Goal: Check status: Check status

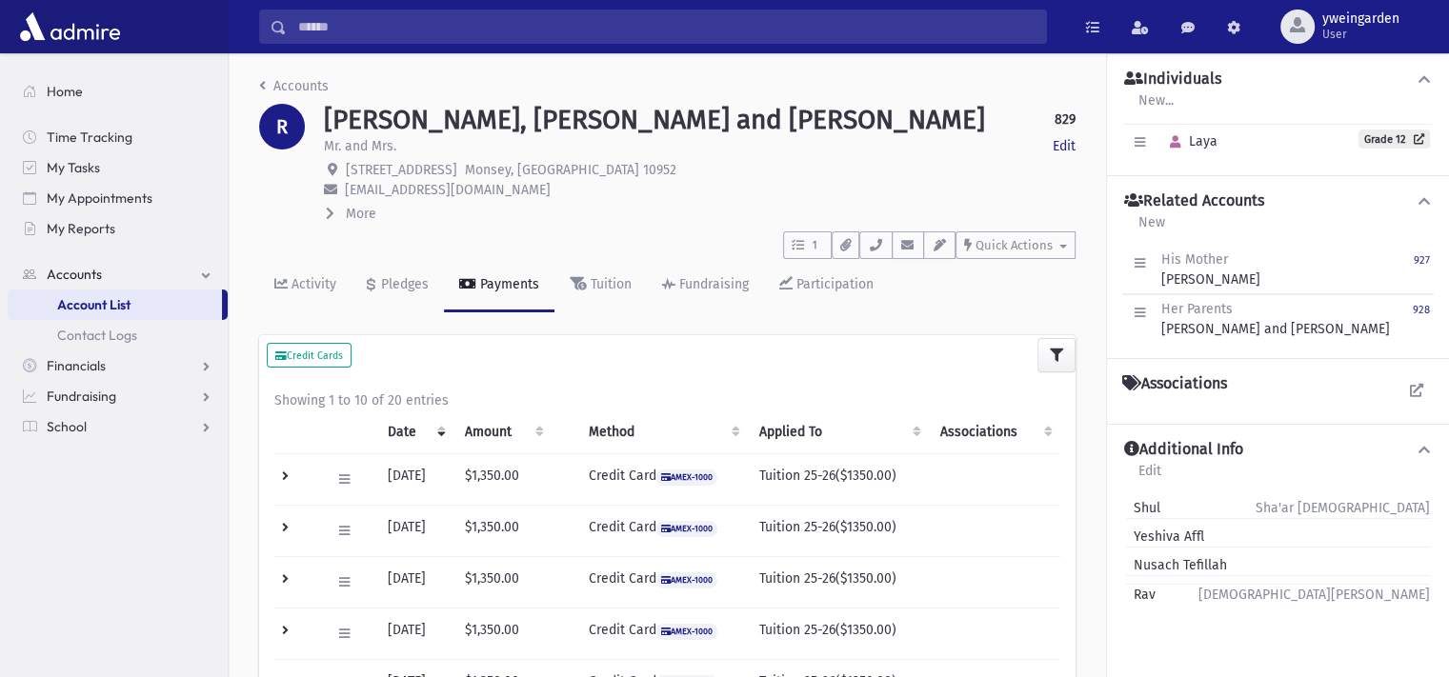
click at [661, 29] on input "Search" at bounding box center [666, 27] width 759 height 34
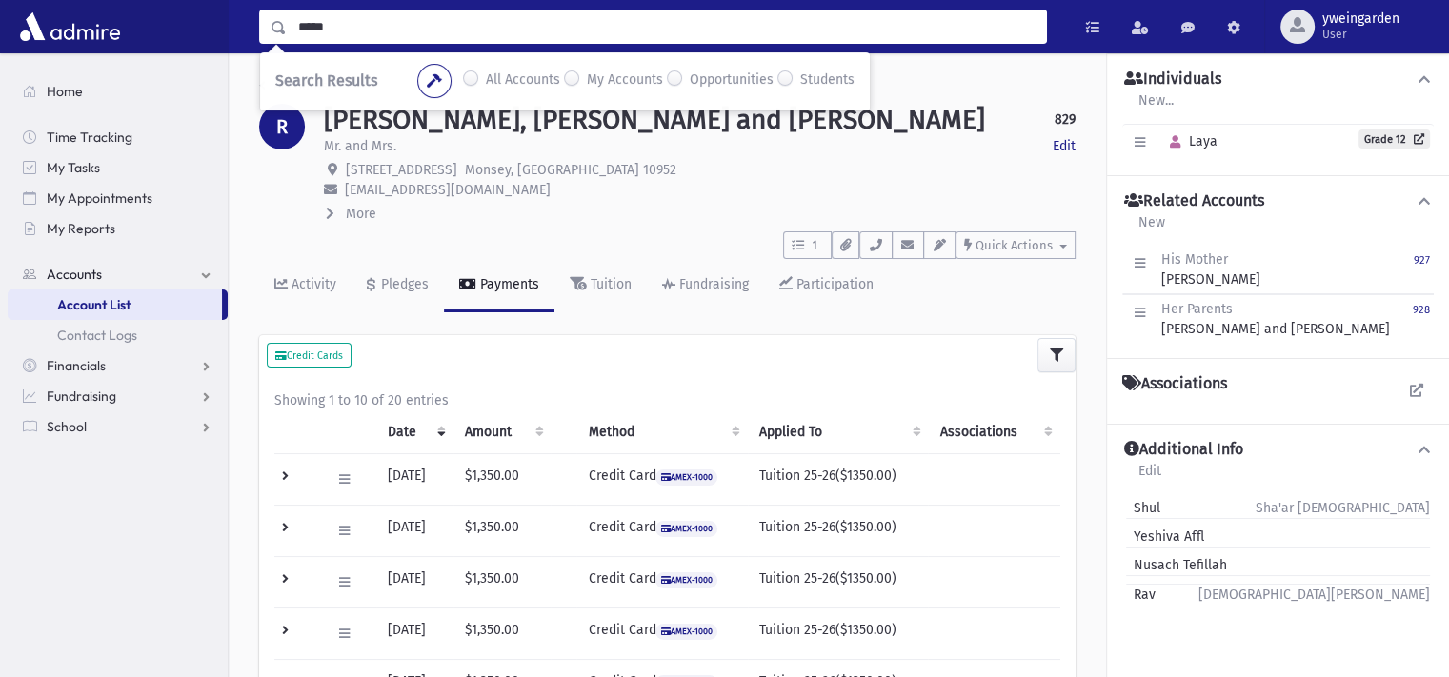
type input "*****"
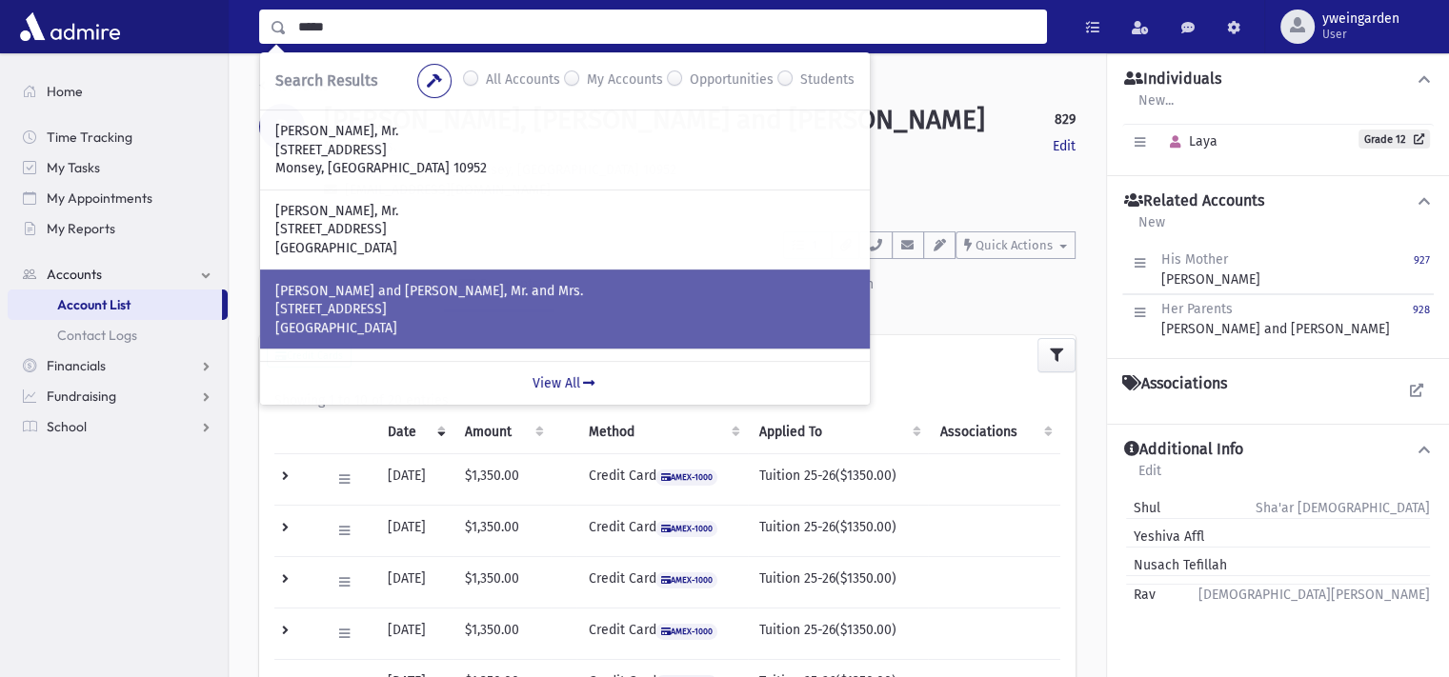
click at [400, 310] on p "[STREET_ADDRESS]" at bounding box center [564, 309] width 579 height 19
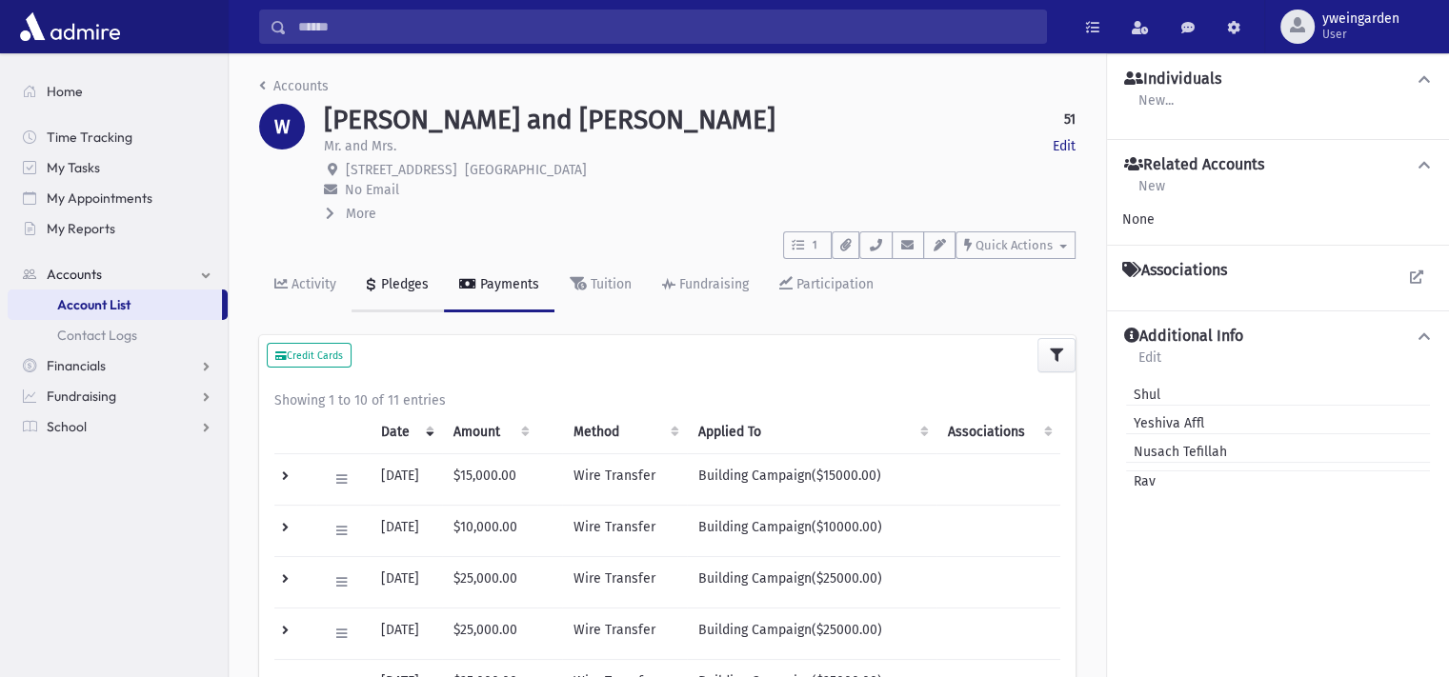
click at [414, 288] on div "Pledges" at bounding box center [402, 284] width 51 height 16
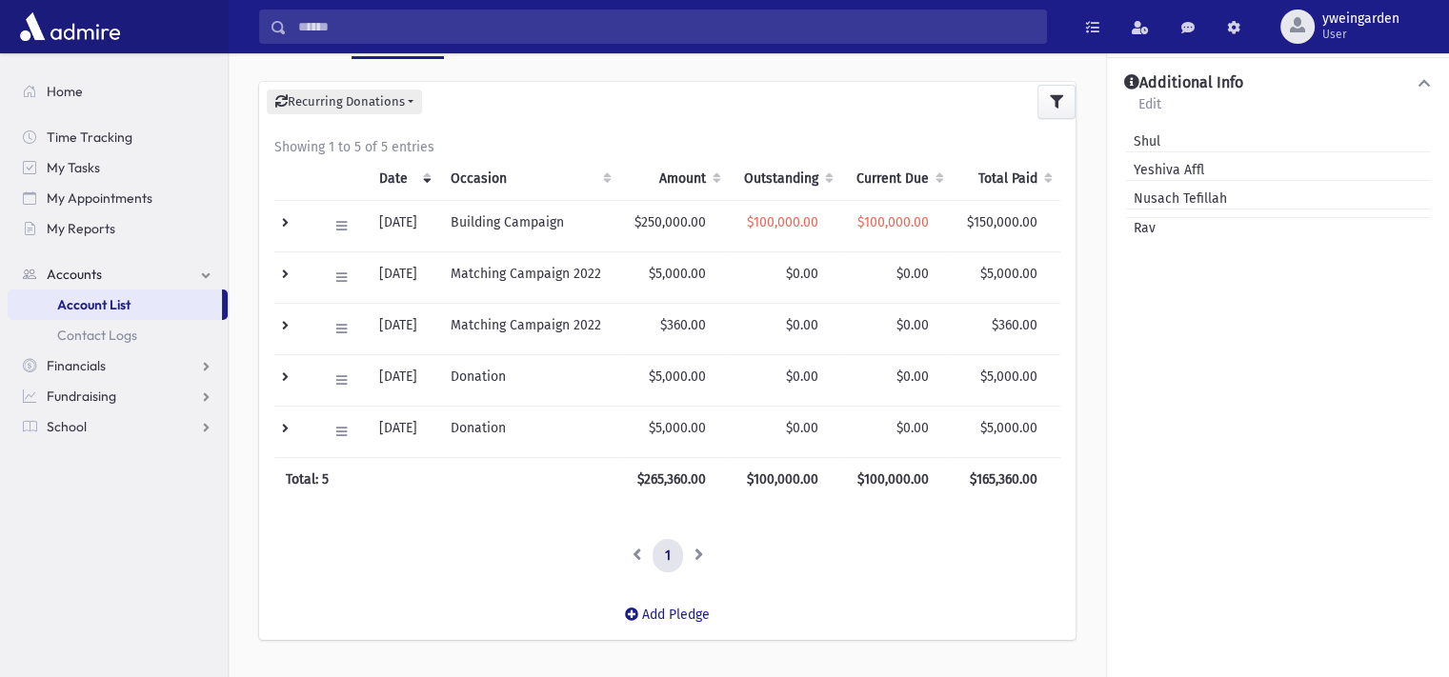
scroll to position [127, 0]
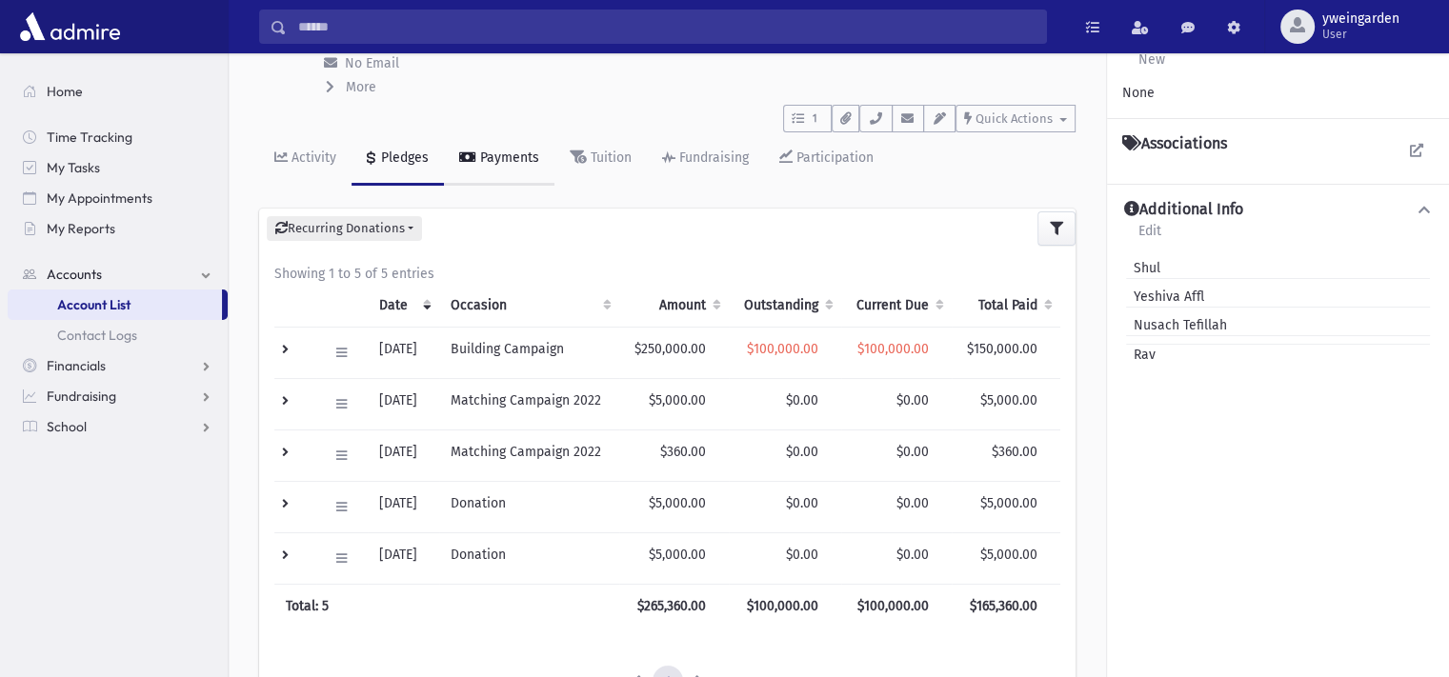
click at [472, 157] on icon at bounding box center [467, 156] width 17 height 13
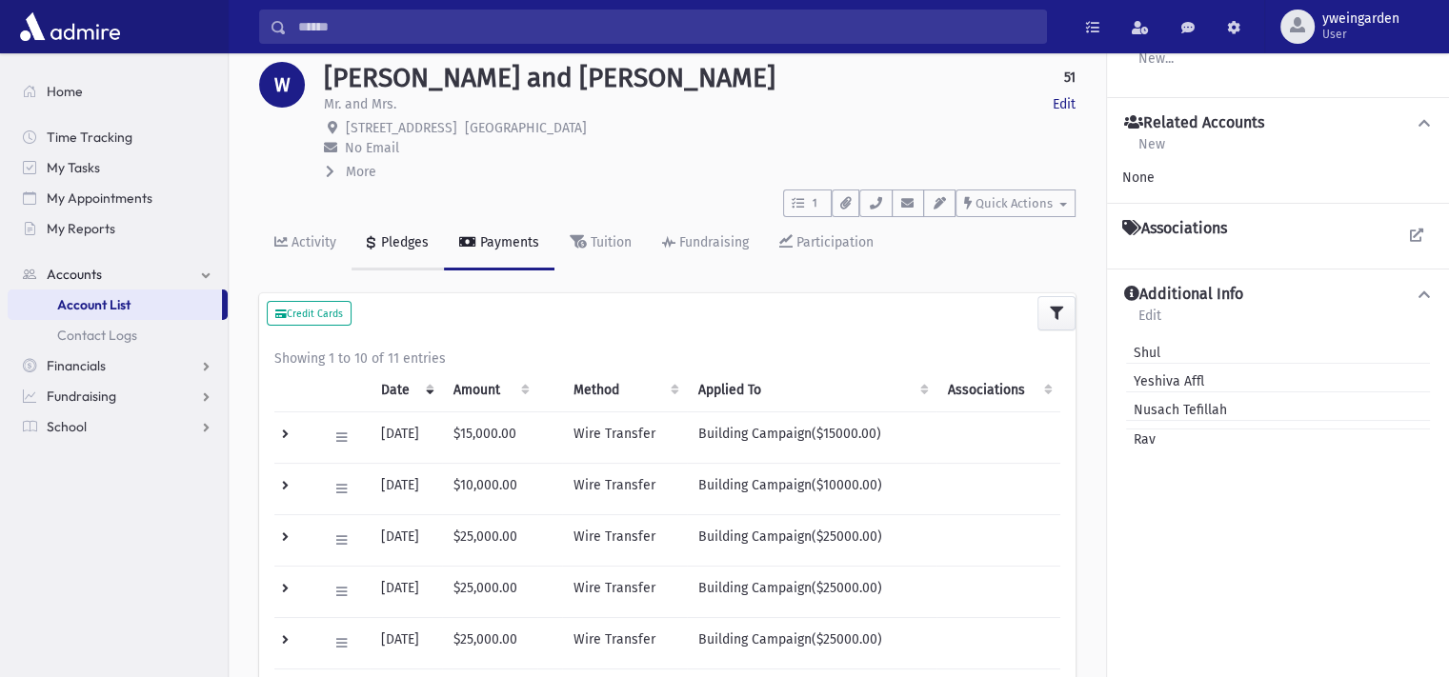
scroll to position [127, 0]
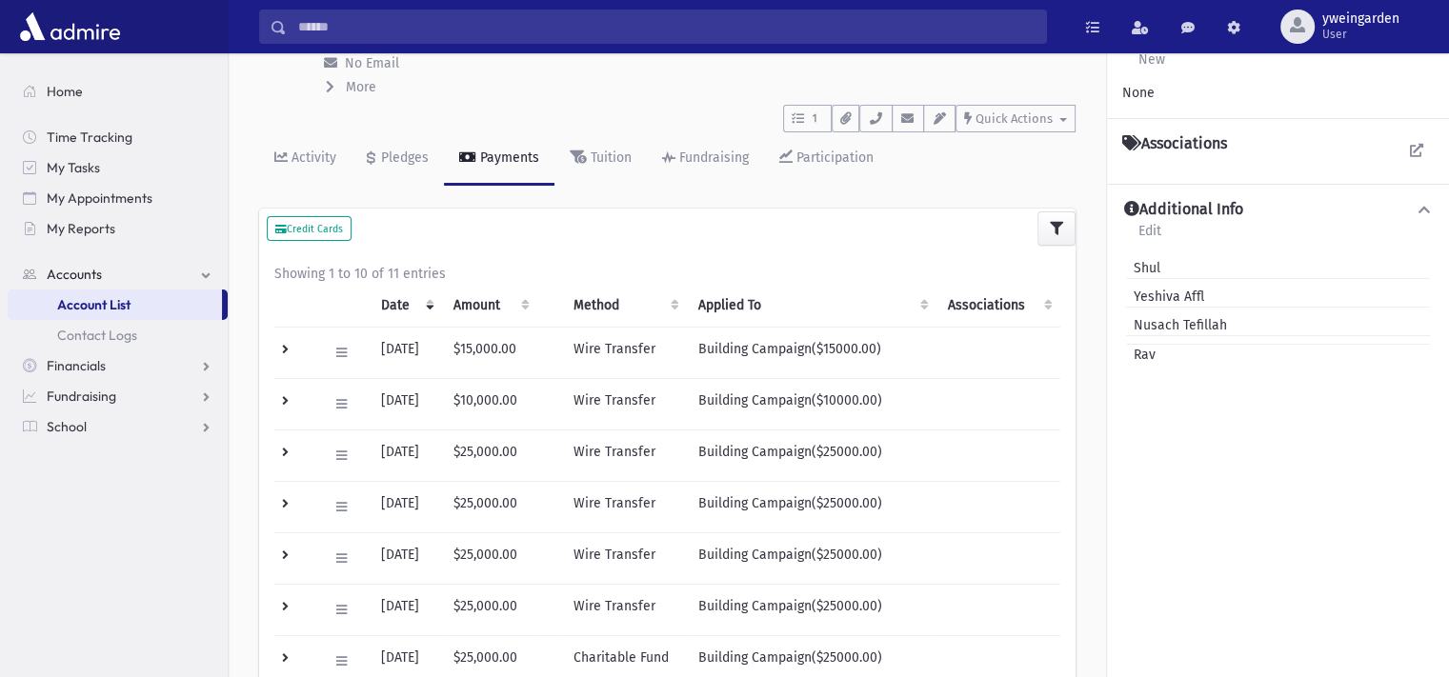
click at [401, 243] on div "Credit Cards" at bounding box center [667, 229] width 816 height 40
click at [286, 350] on td at bounding box center [295, 352] width 42 height 51
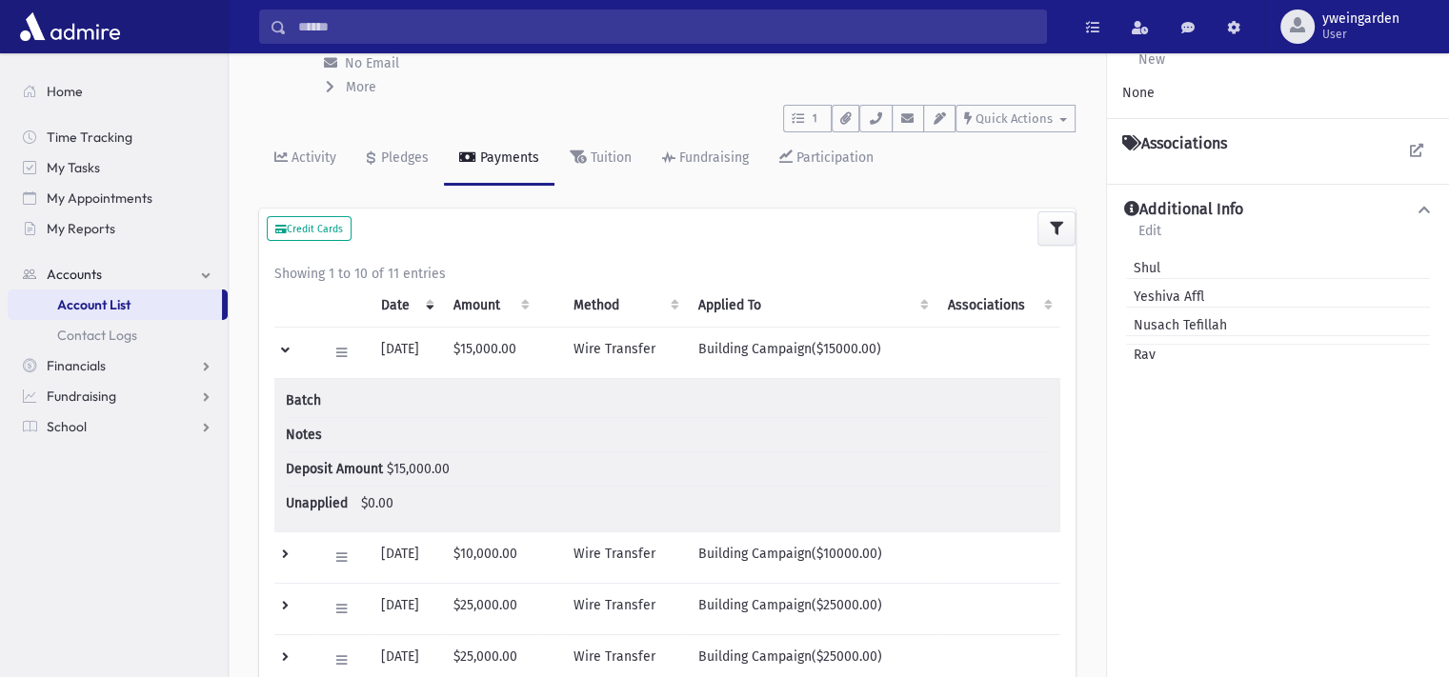
click at [281, 349] on td at bounding box center [295, 352] width 42 height 51
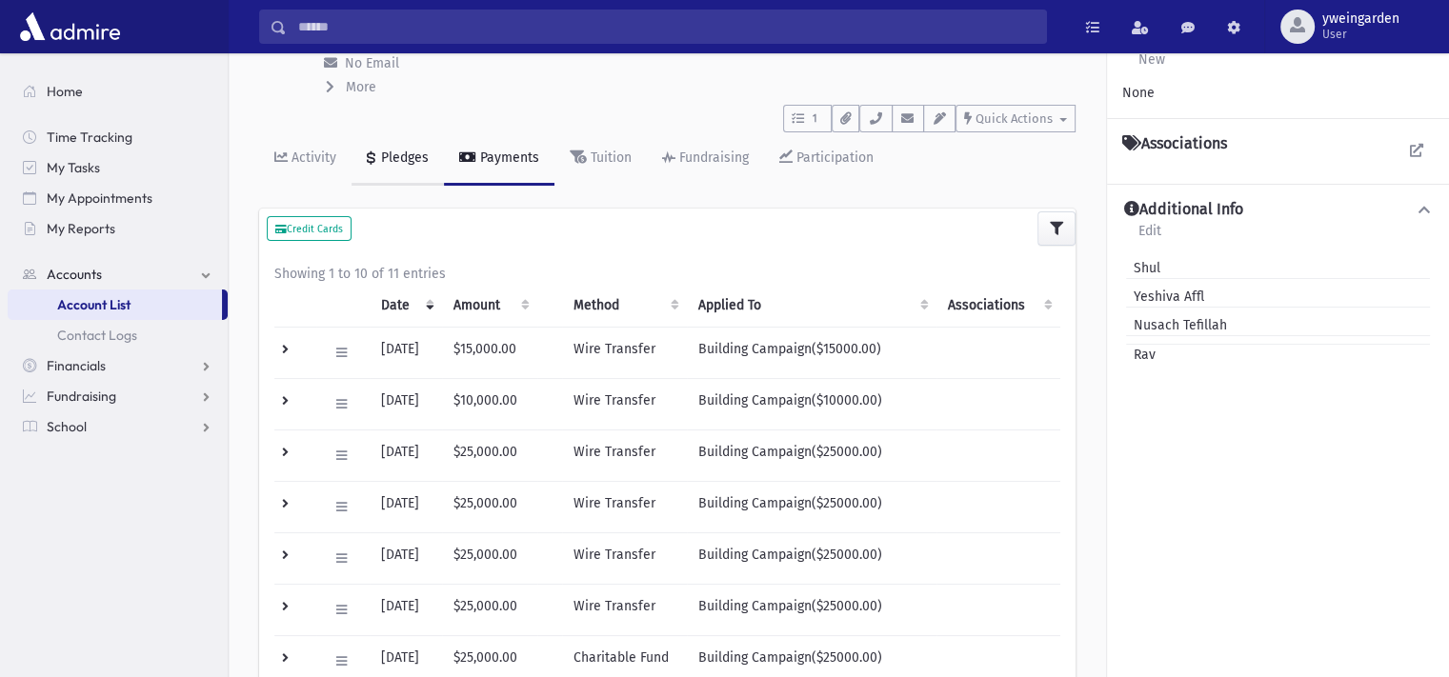
click at [399, 141] on link "Pledges" at bounding box center [397, 158] width 92 height 53
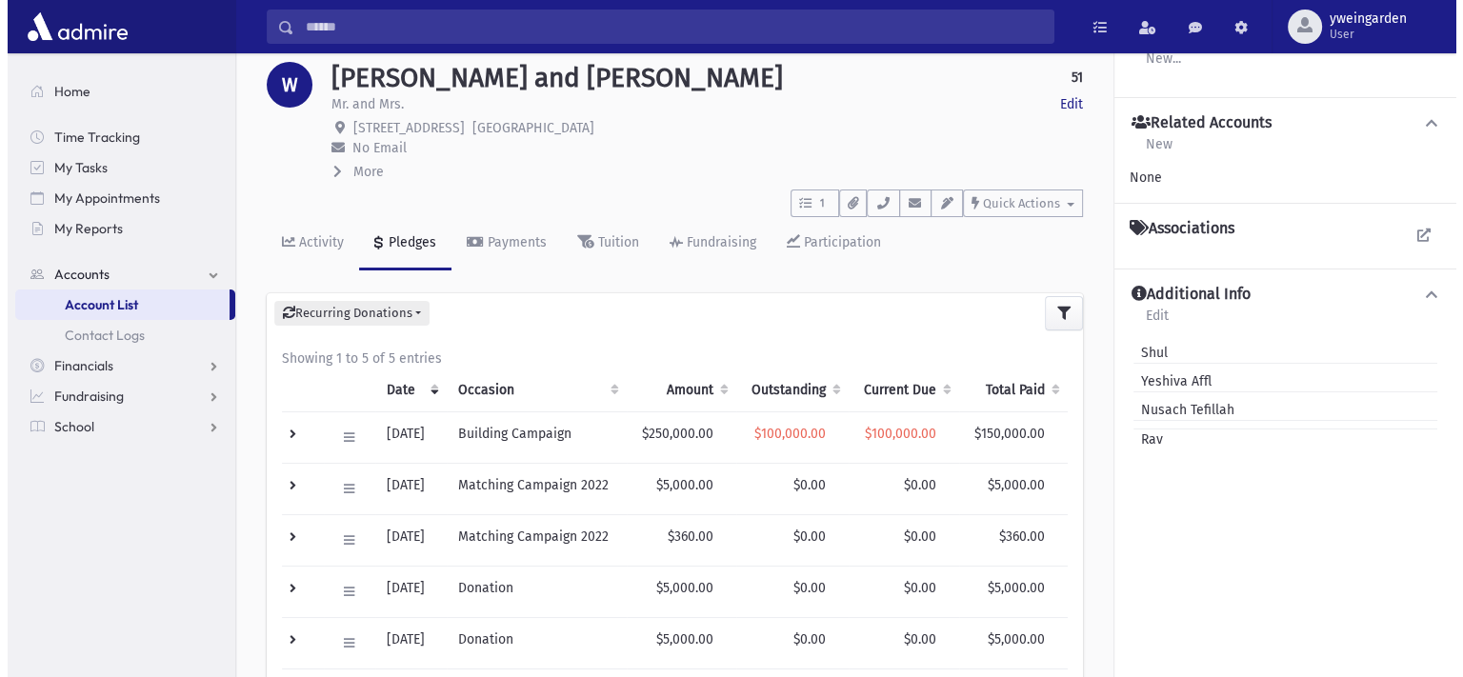
scroll to position [127, 0]
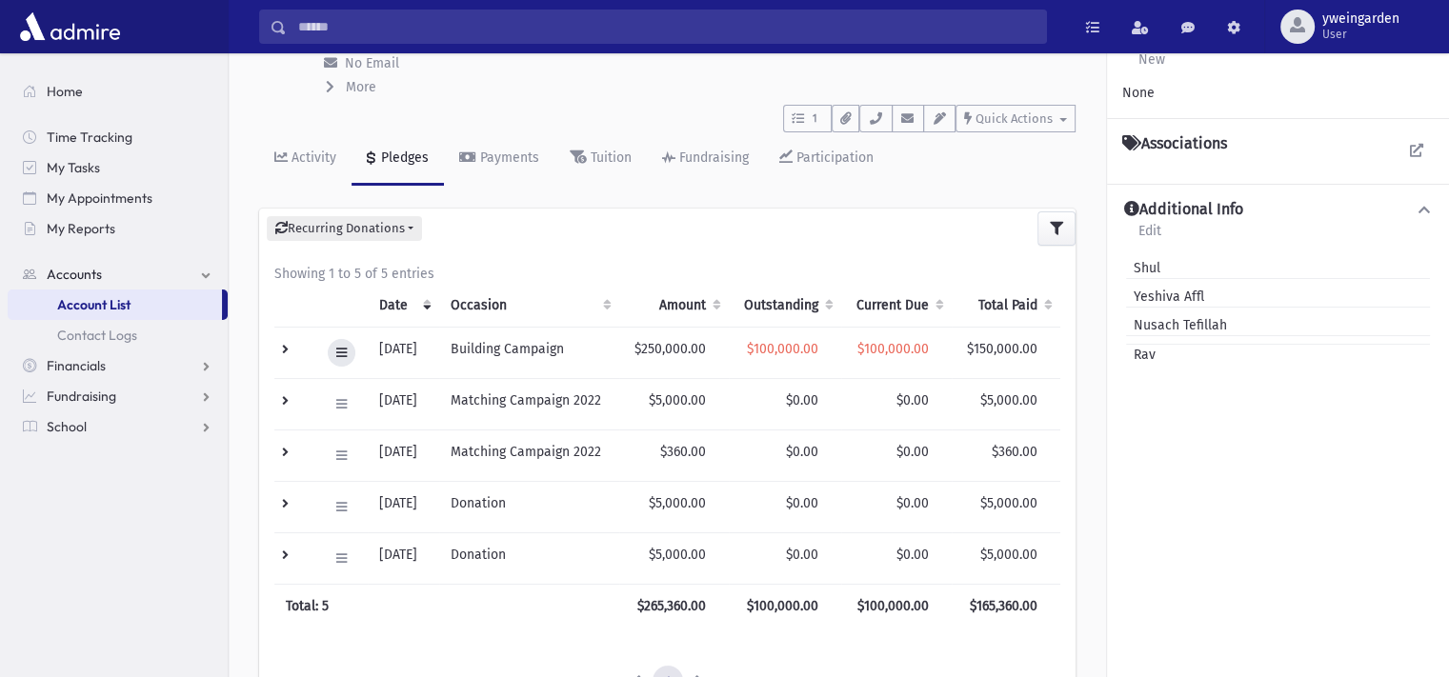
click at [338, 339] on button at bounding box center [342, 353] width 28 height 28
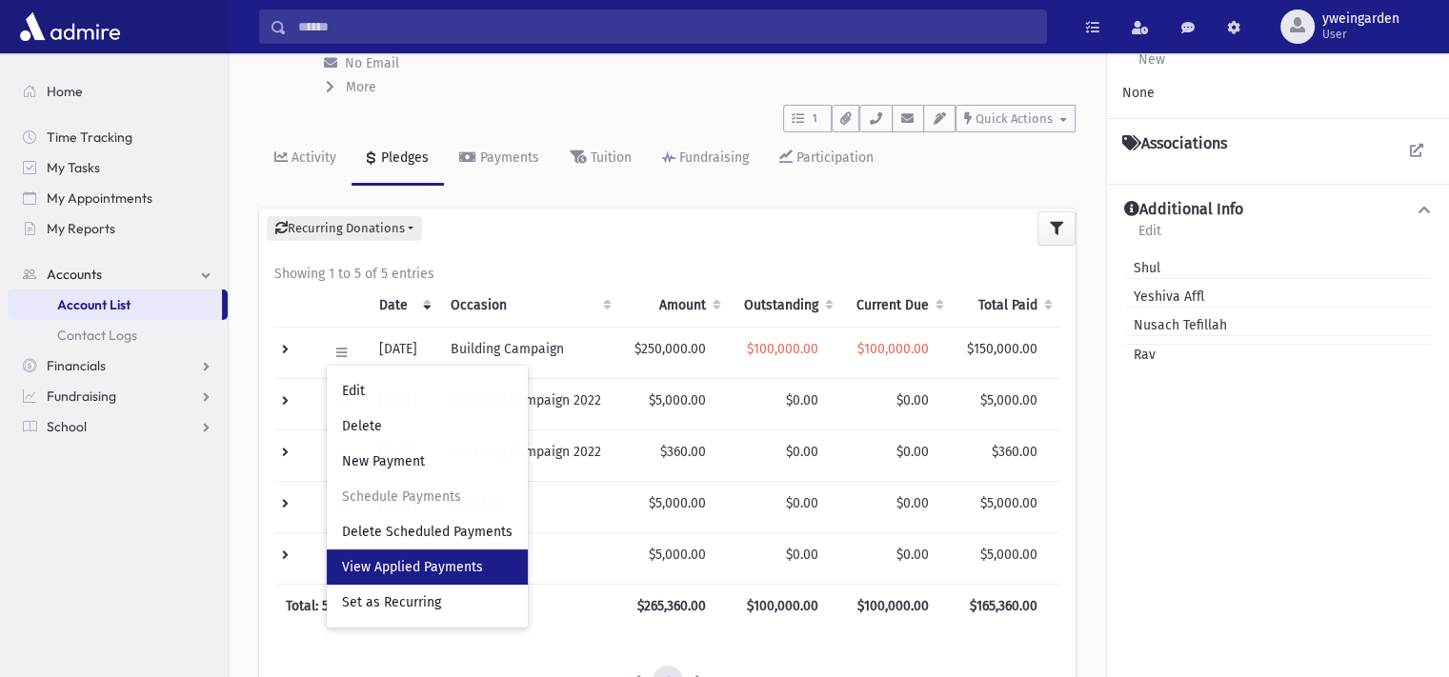
click at [408, 567] on span "View Applied Payments" at bounding box center [412, 567] width 141 height 16
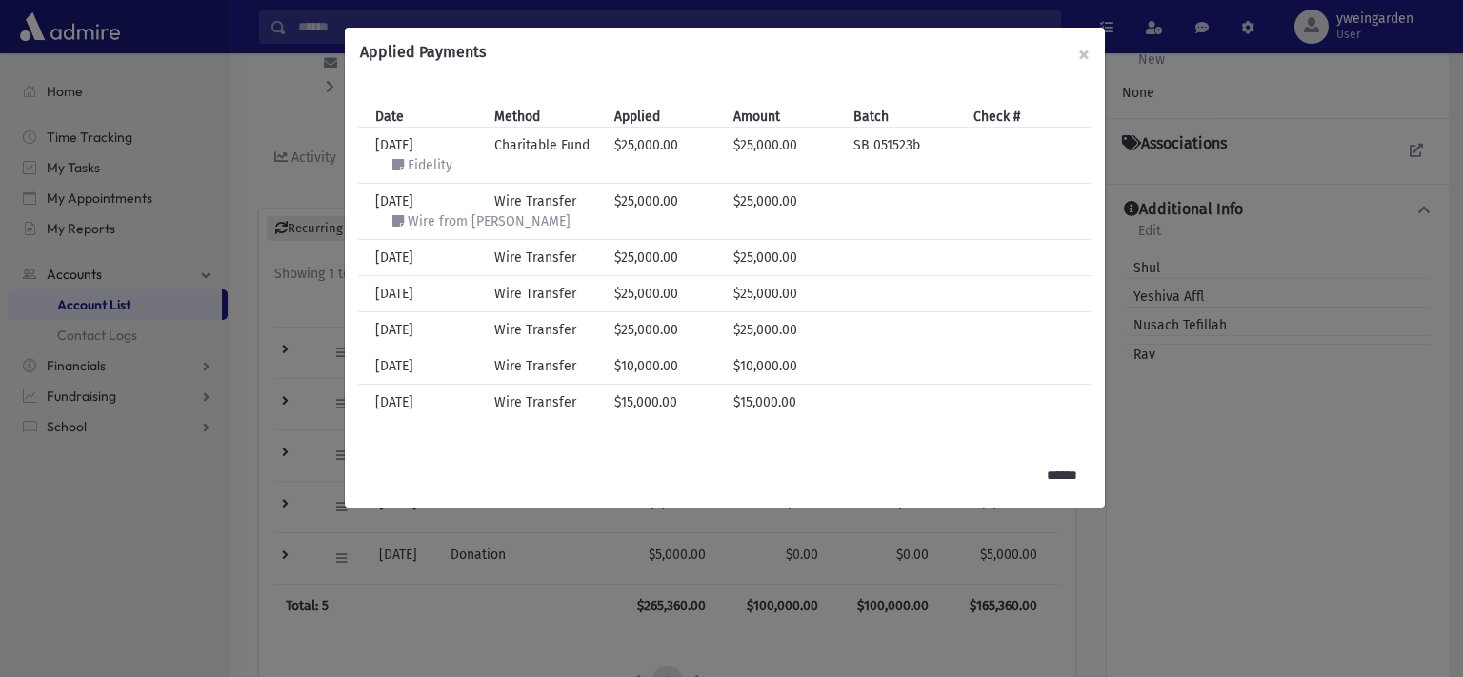
drag, startPoint x: 809, startPoint y: 418, endPoint x: 380, endPoint y: 155, distance: 503.6
click at [376, 148] on div "Date Method Applied Amount Batch Check # Date [DATE] Method Charitable Fund App…" at bounding box center [725, 263] width 760 height 359
copy div "[DATE] Method Charitable Fund Applied $25,000.00 Amount $25,000.00 Batch SB 051…"
